Goal: Task Accomplishment & Management: Complete application form

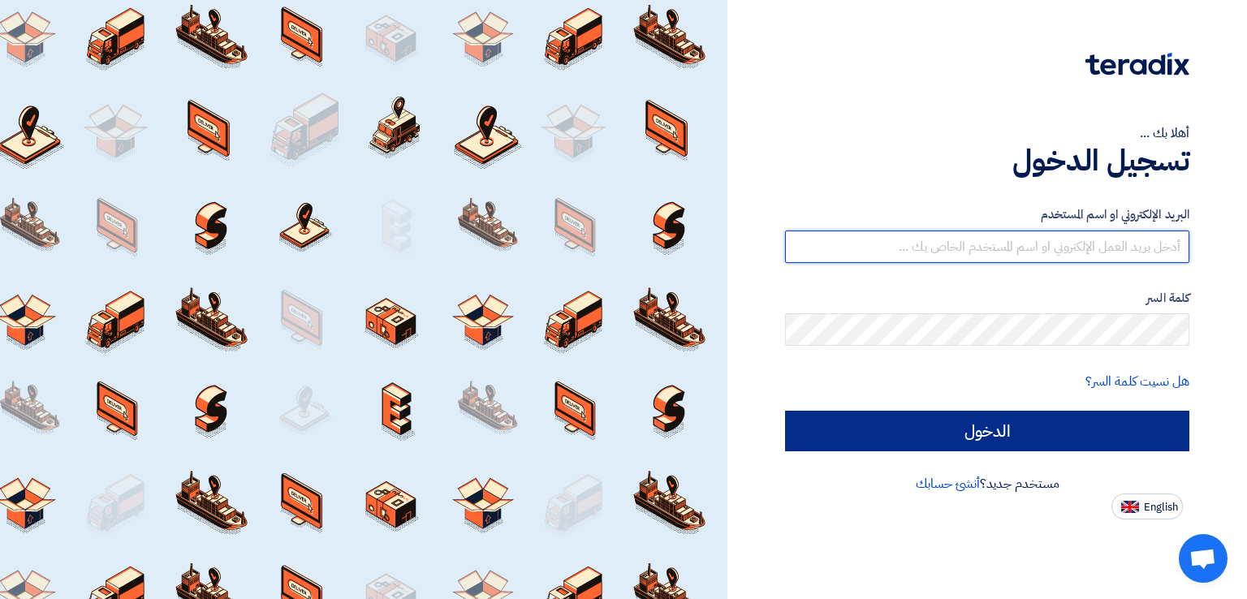
type input "italyaco2030@gmail.com"
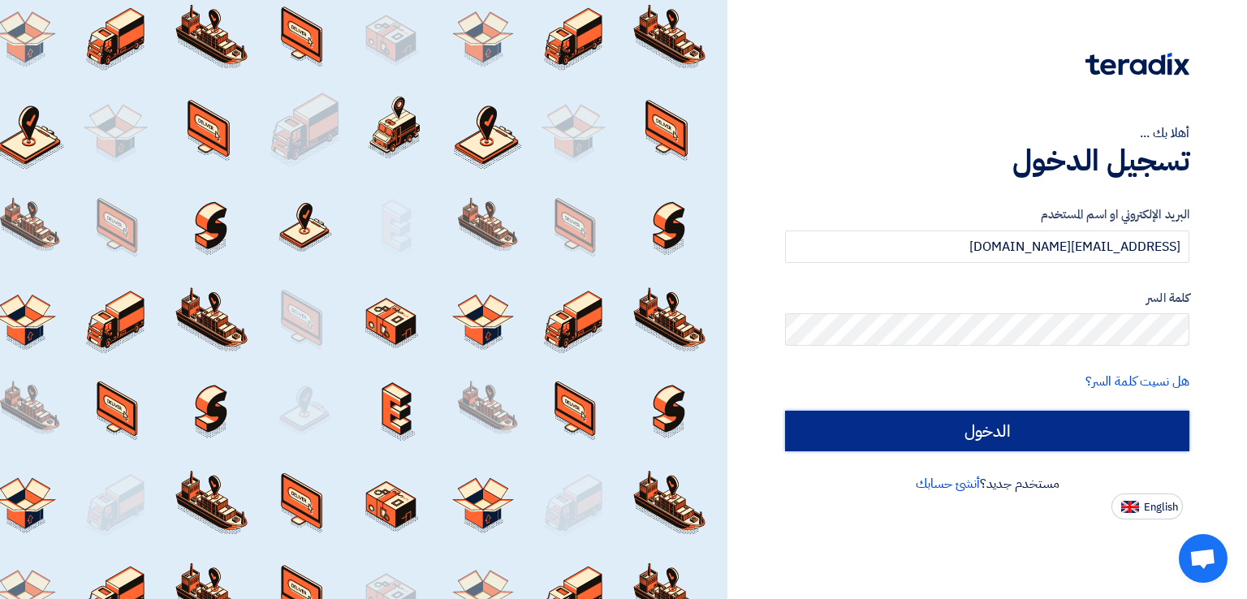
click at [830, 428] on input "الدخول" at bounding box center [987, 431] width 404 height 41
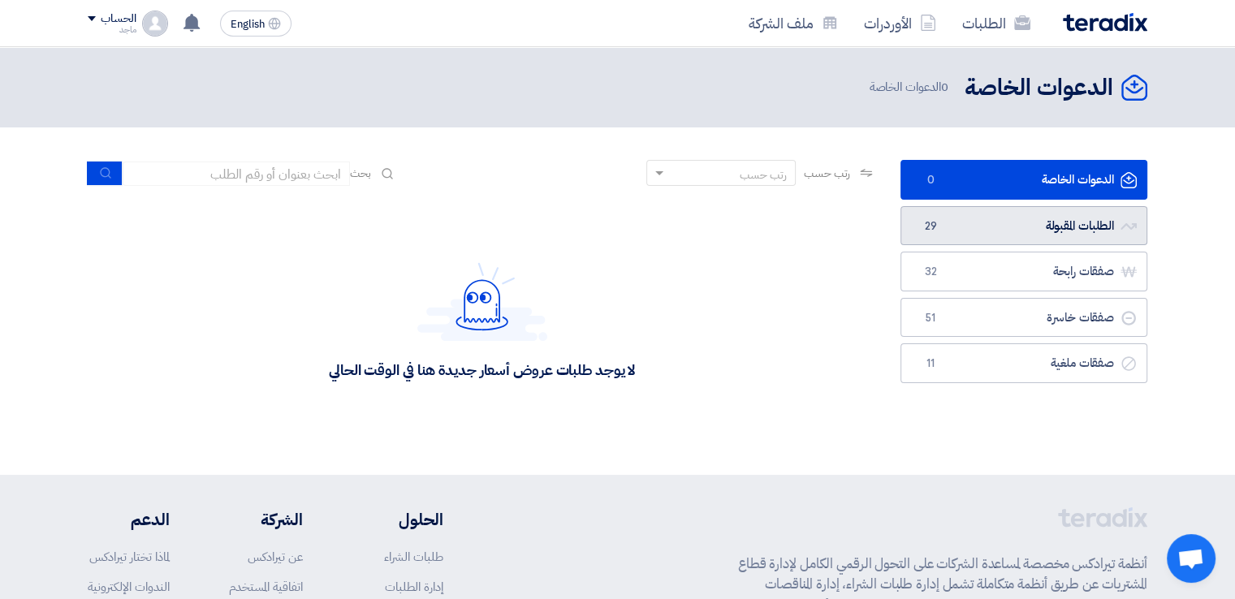
click at [1051, 233] on link "الطلبات المقبولة الطلبات المقبولة 29" at bounding box center [1023, 226] width 247 height 40
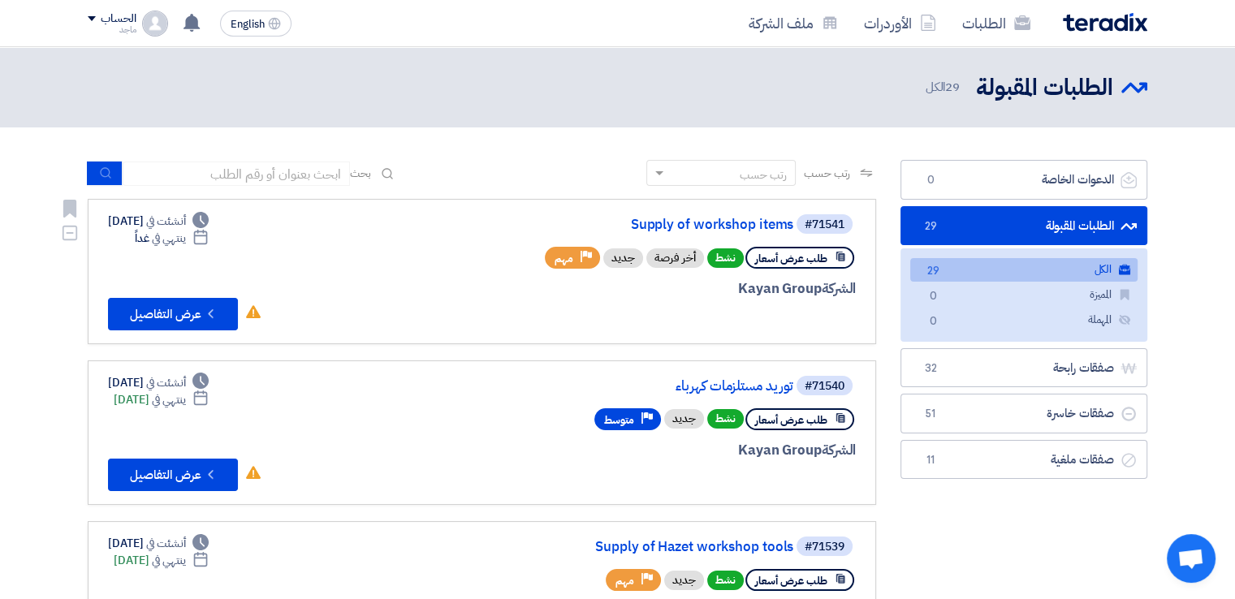
click at [697, 216] on div "#71541 Supply of workshop items" at bounding box center [660, 224] width 390 height 23
click at [701, 226] on link "Supply of workshop items" at bounding box center [630, 225] width 325 height 15
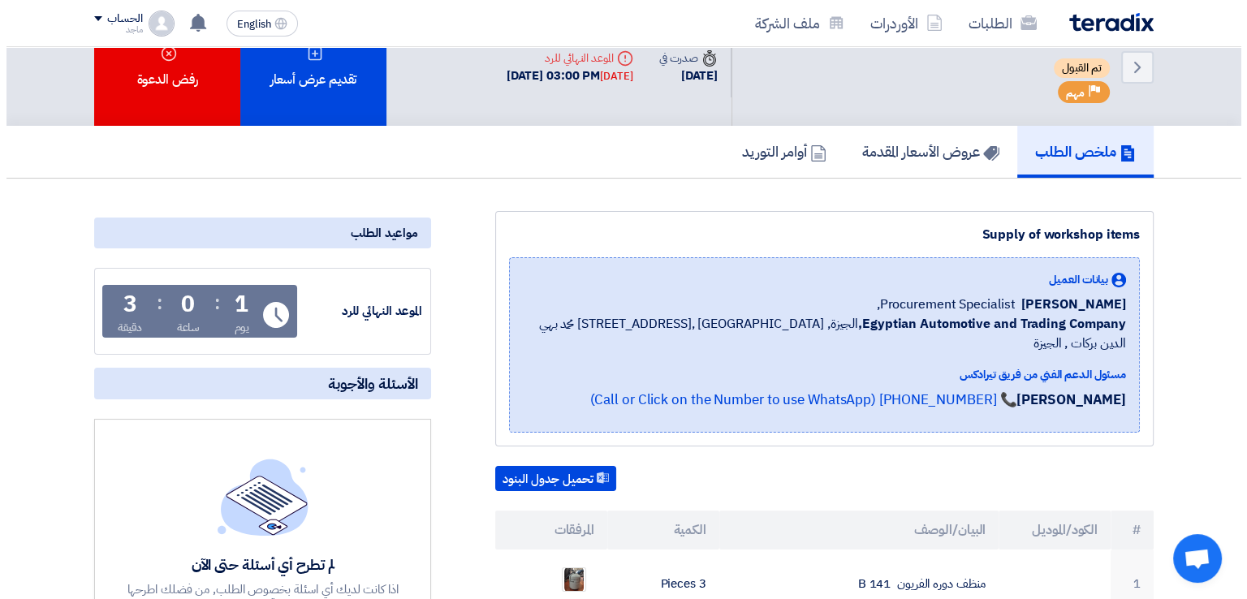
scroll to position [10, 0]
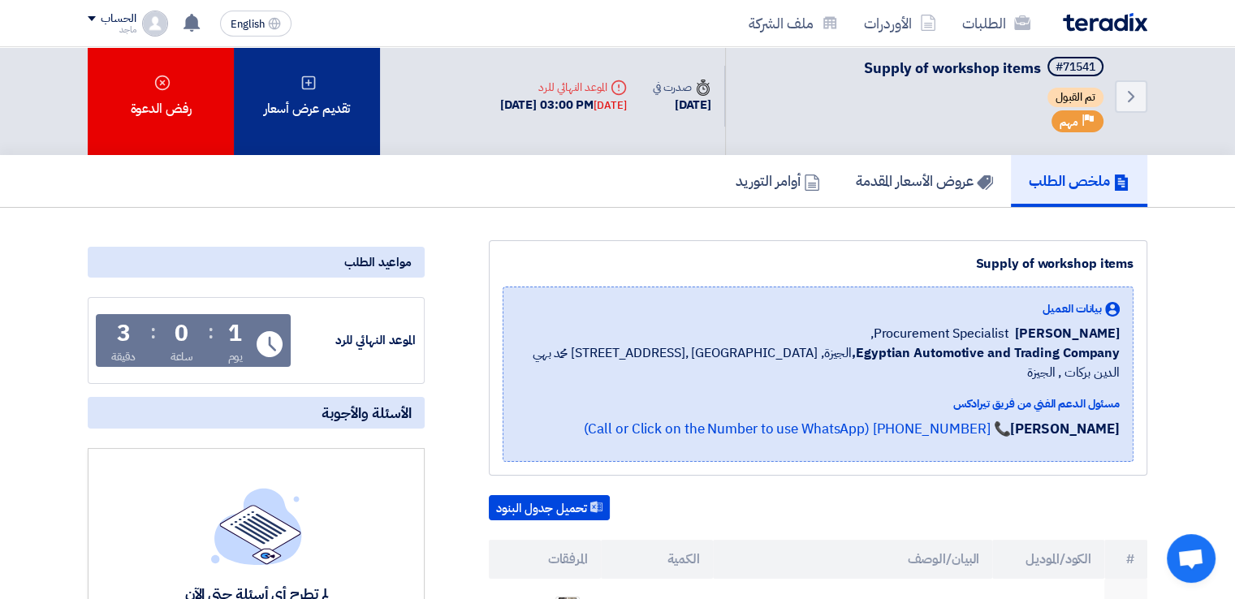
click at [311, 81] on use at bounding box center [309, 82] width 14 height 14
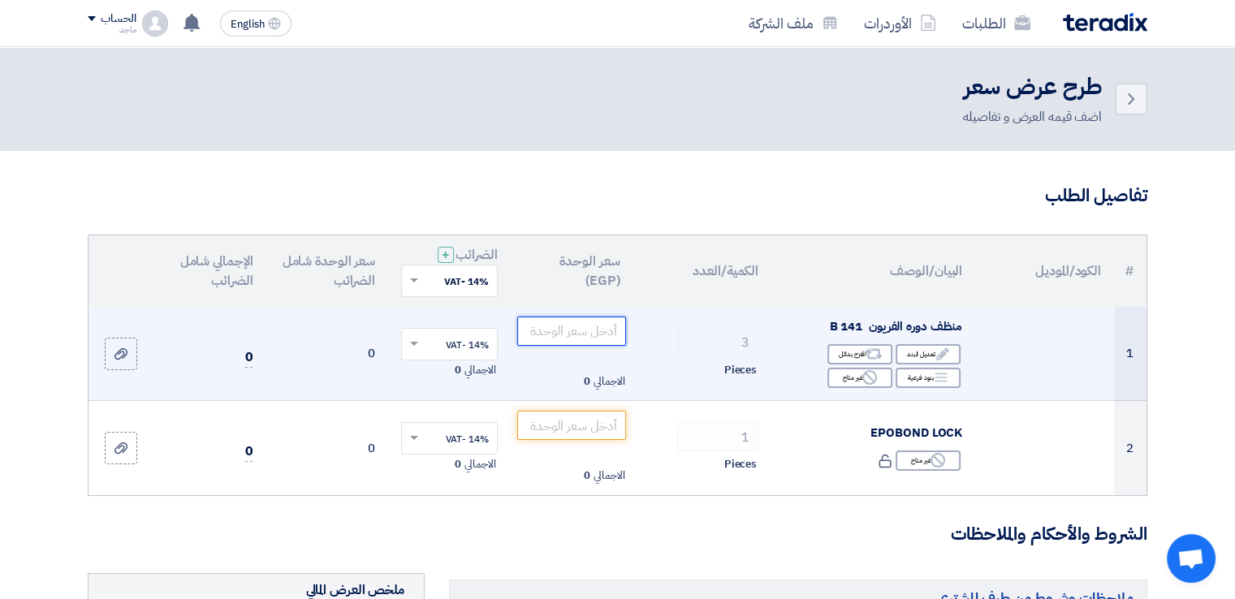
click at [572, 327] on input "number" at bounding box center [572, 331] width 110 height 29
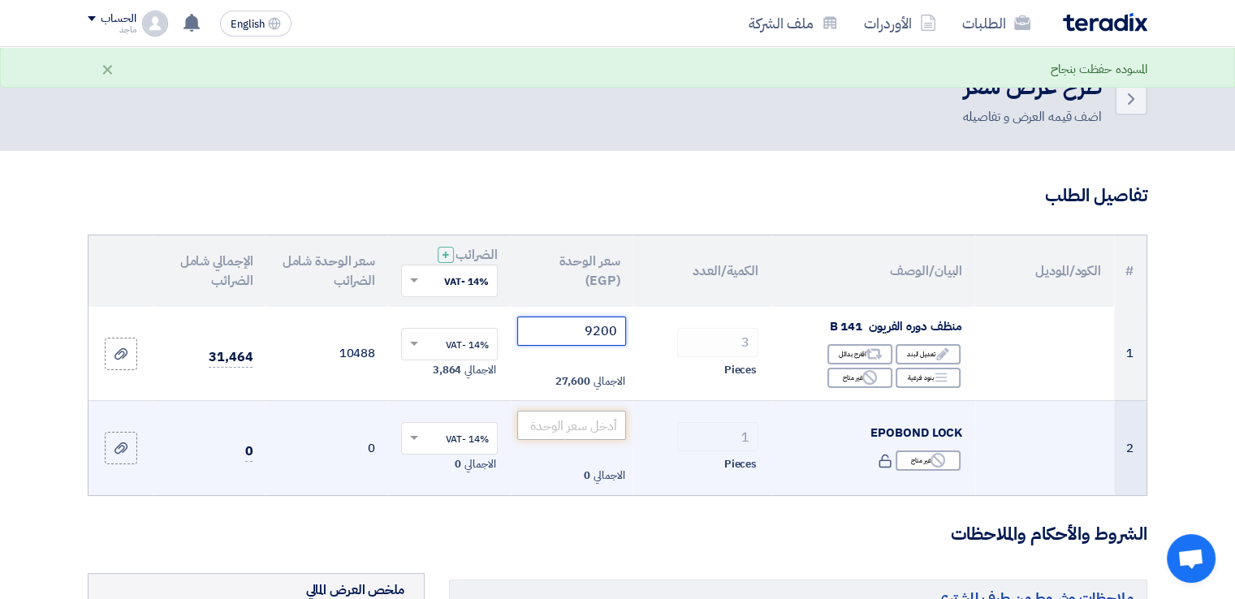
type input "9200"
click at [553, 426] on input "number" at bounding box center [572, 425] width 110 height 29
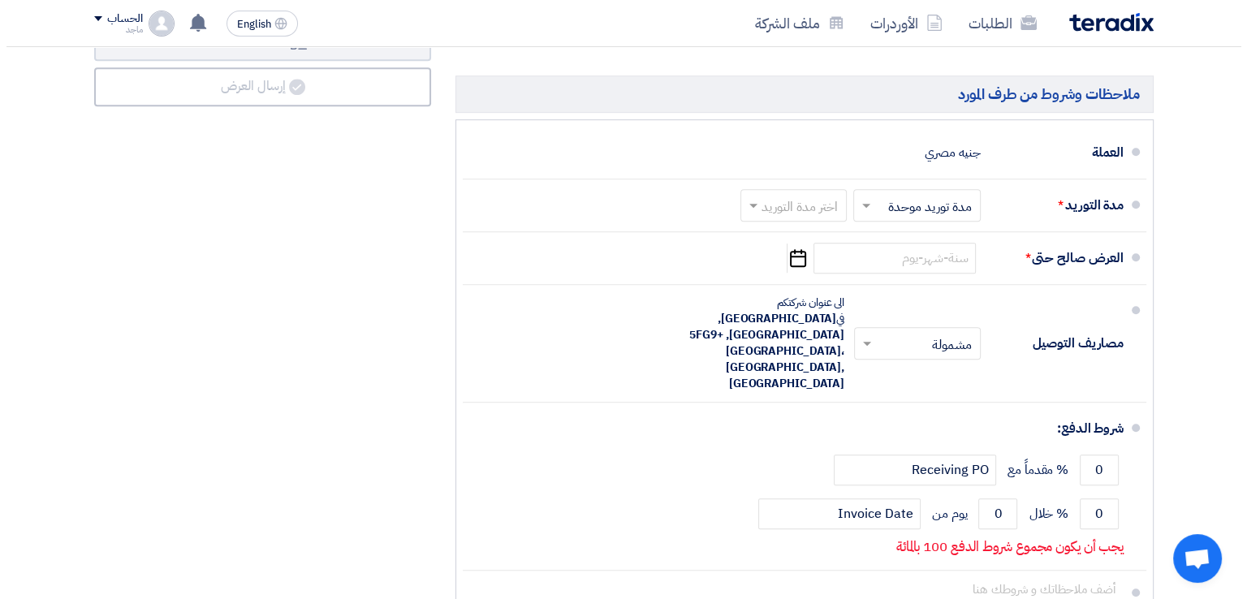
scroll to position [912, 0]
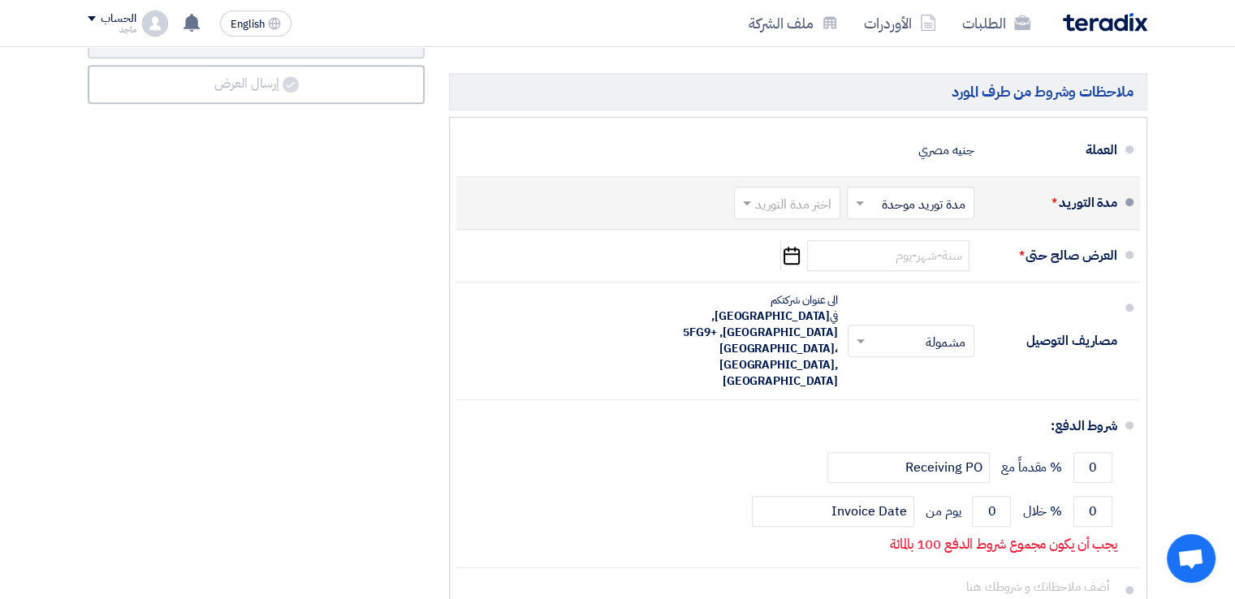
type input "375"
click at [806, 195] on input "text" at bounding box center [784, 204] width 98 height 24
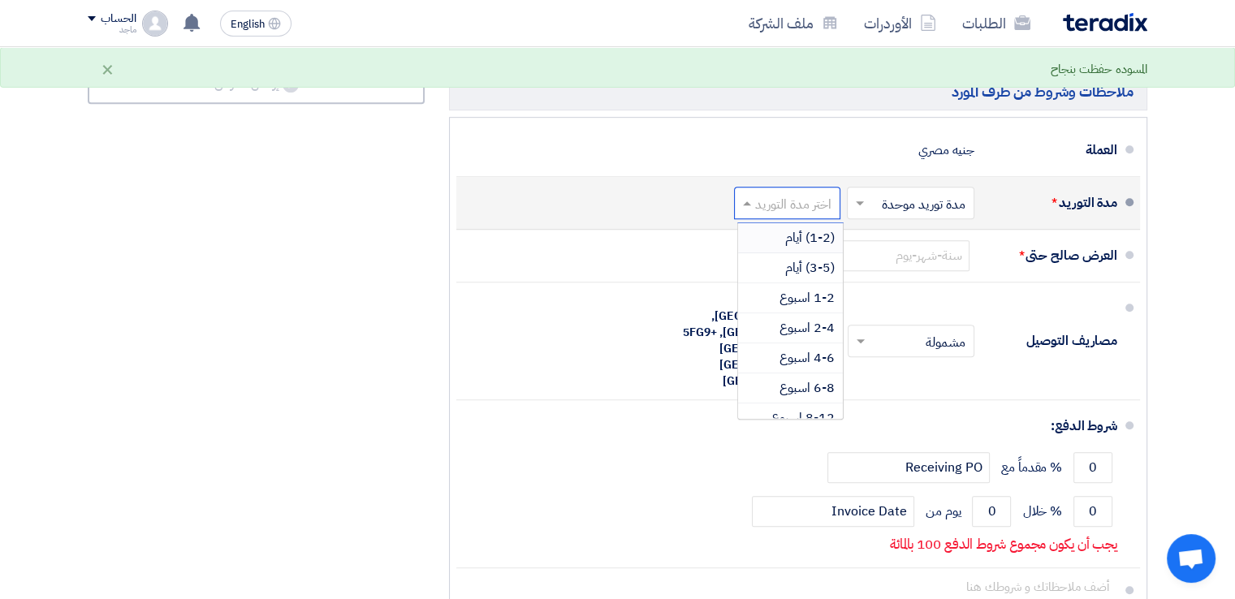
click at [805, 231] on span "(1-2) أيام" at bounding box center [810, 237] width 50 height 19
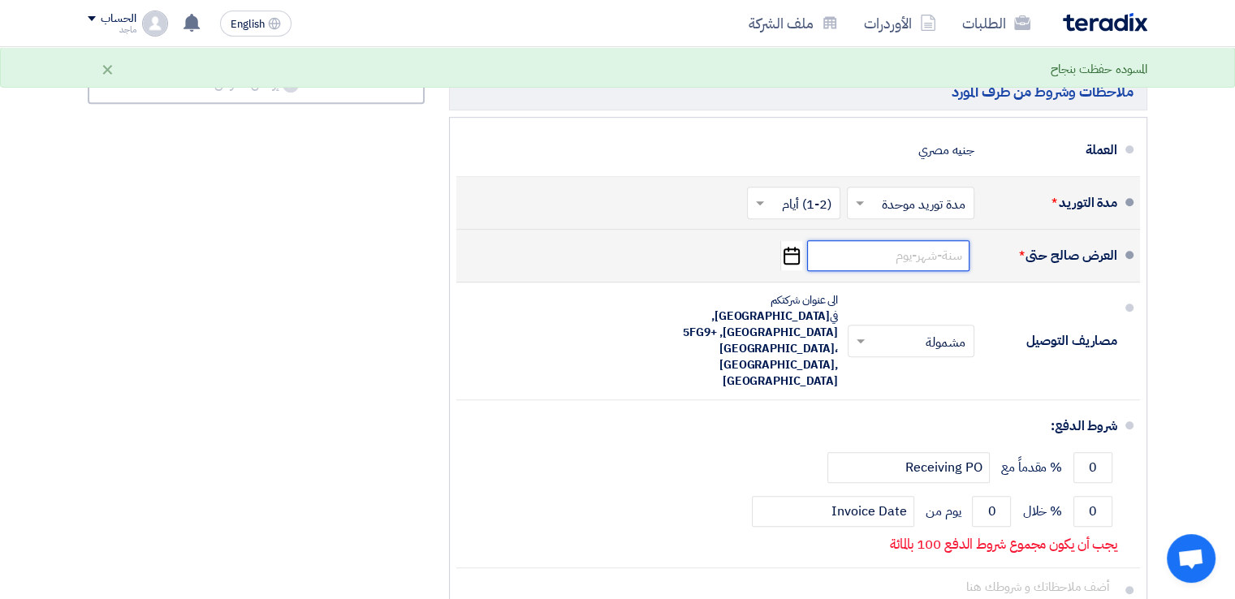
click at [889, 261] on input at bounding box center [888, 255] width 162 height 31
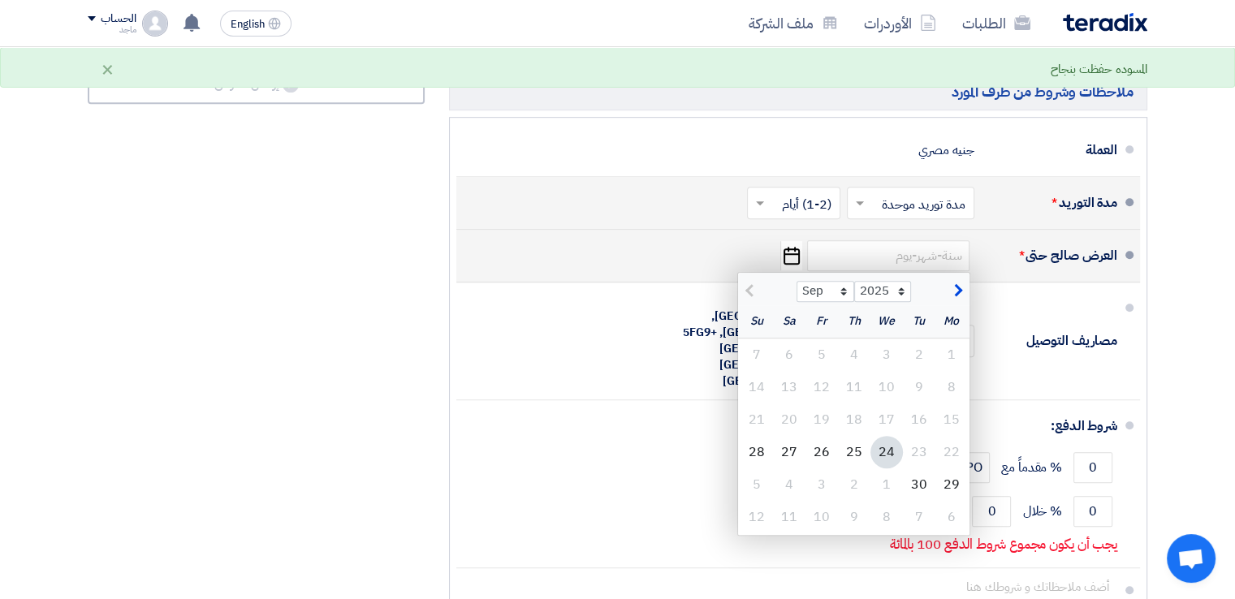
click at [886, 449] on div "24" at bounding box center [886, 452] width 32 height 32
type input "9/24/2025"
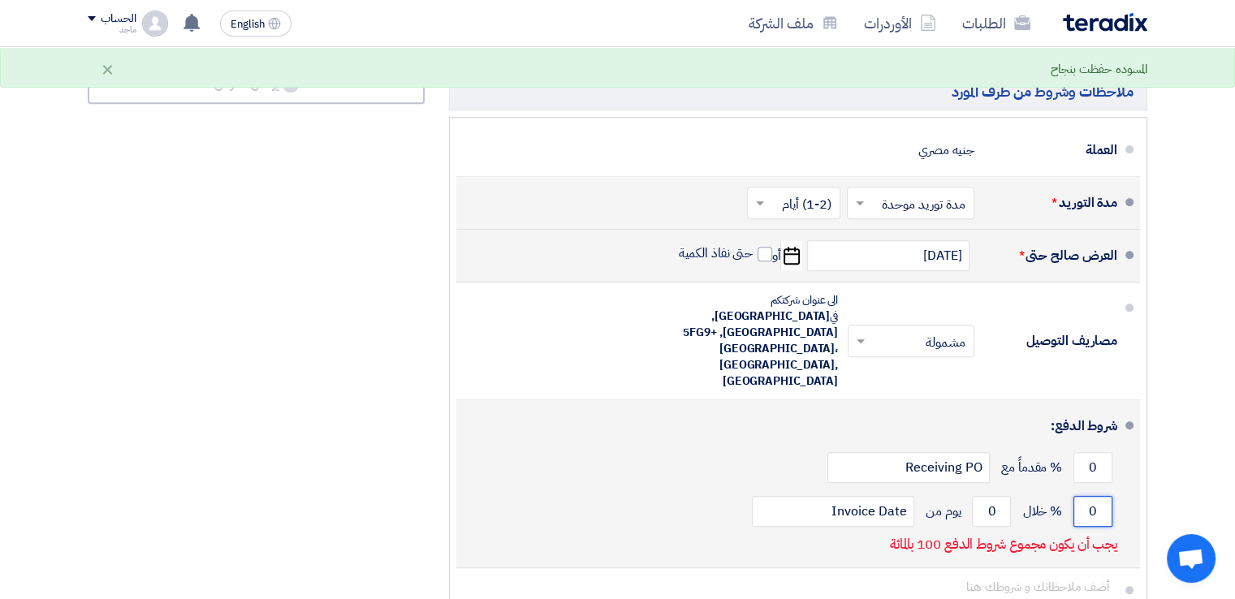
click at [1076, 496] on input "0" at bounding box center [1092, 511] width 39 height 31
type input "100"
click at [984, 496] on input "0" at bounding box center [991, 511] width 39 height 31
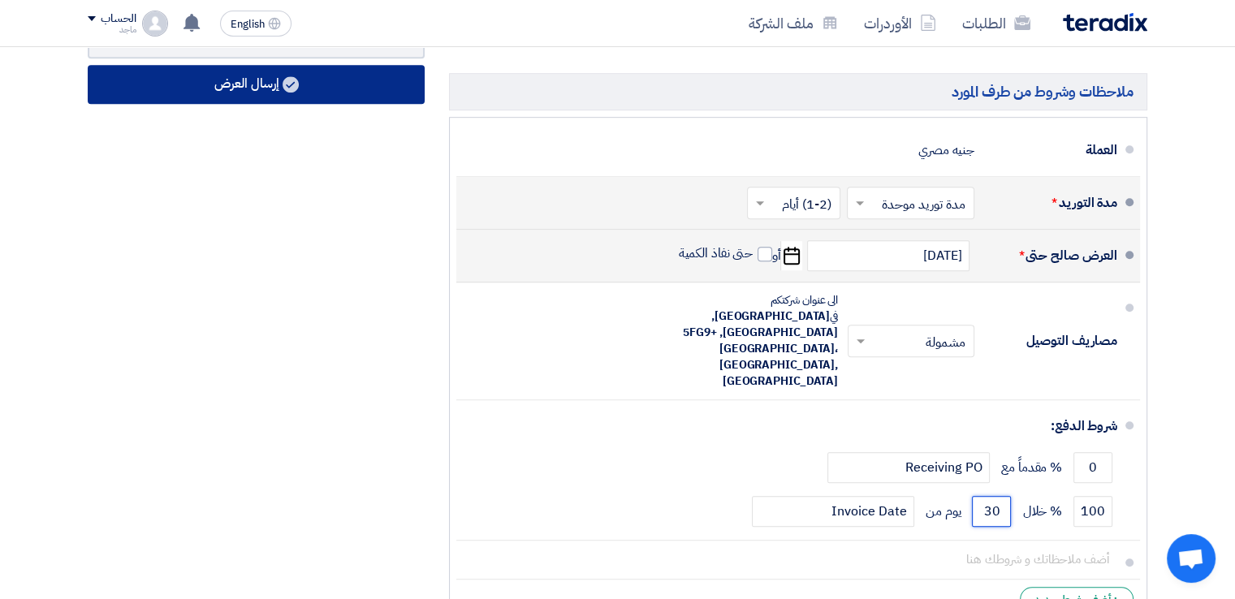
type input "30"
click at [252, 79] on button "إرسال العرض" at bounding box center [256, 84] width 337 height 39
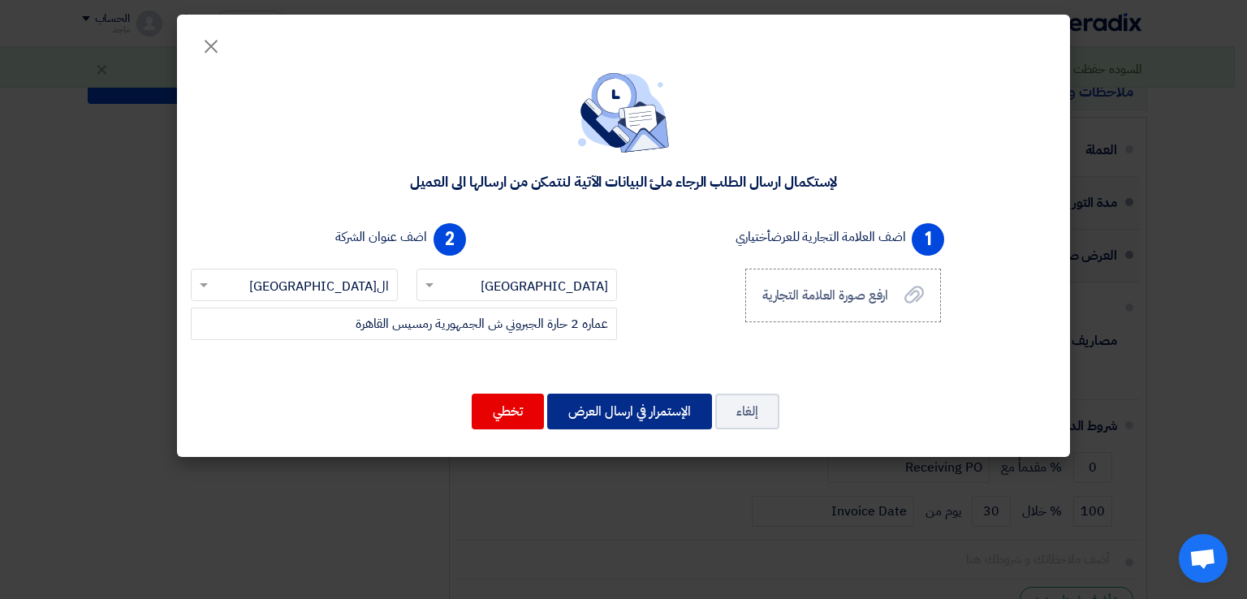
click at [633, 408] on button "الإستمرار في ارسال العرض" at bounding box center [629, 412] width 165 height 36
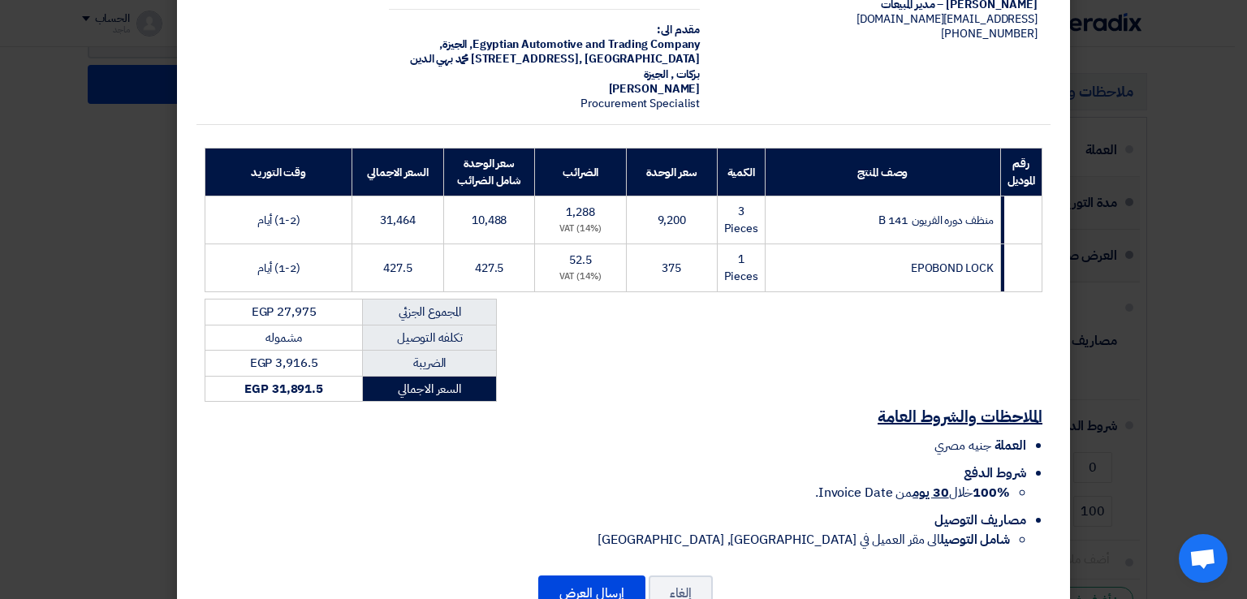
scroll to position [164, 0]
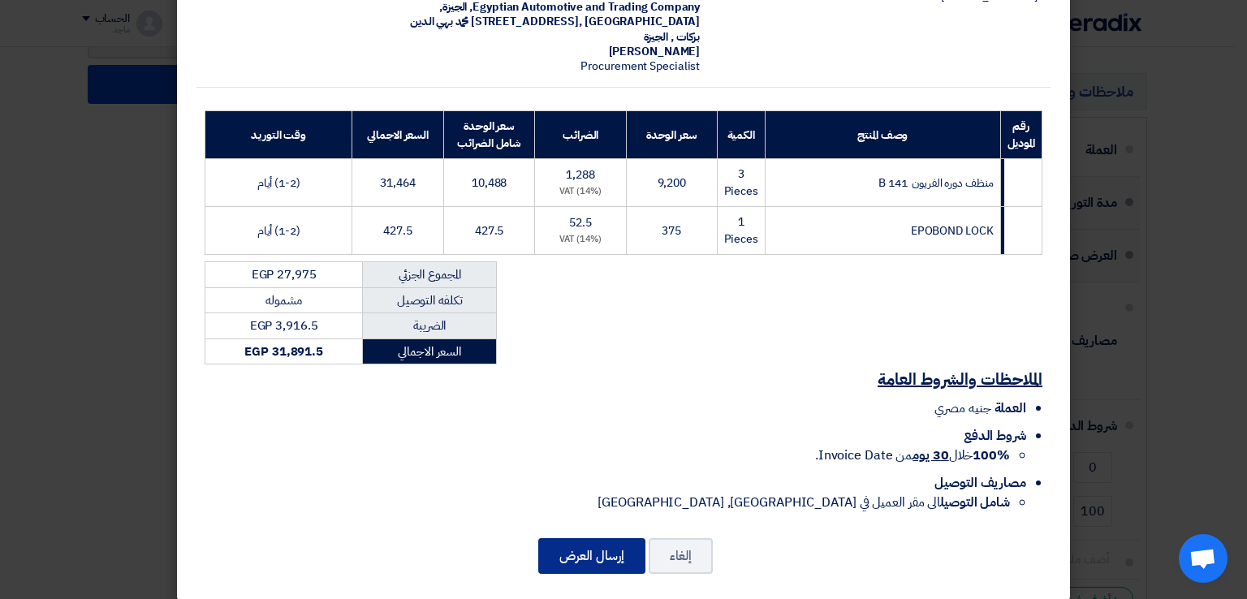
click at [594, 538] on button "إرسال العرض" at bounding box center [591, 556] width 107 height 36
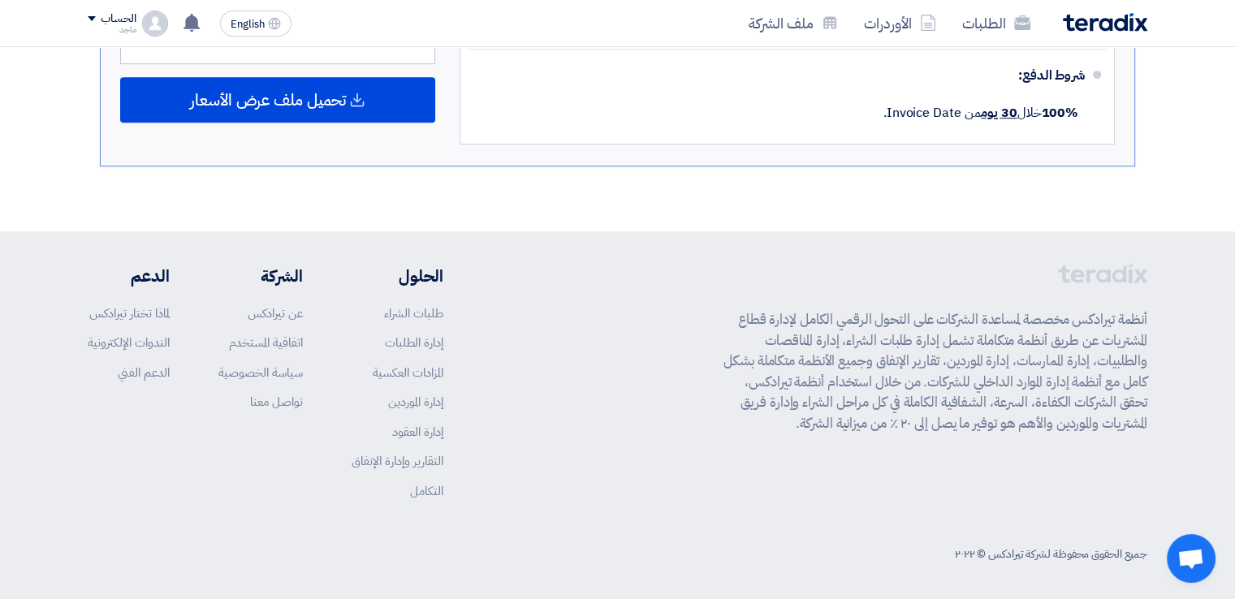
scroll to position [369, 0]
